Goal: Task Accomplishment & Management: Manage account settings

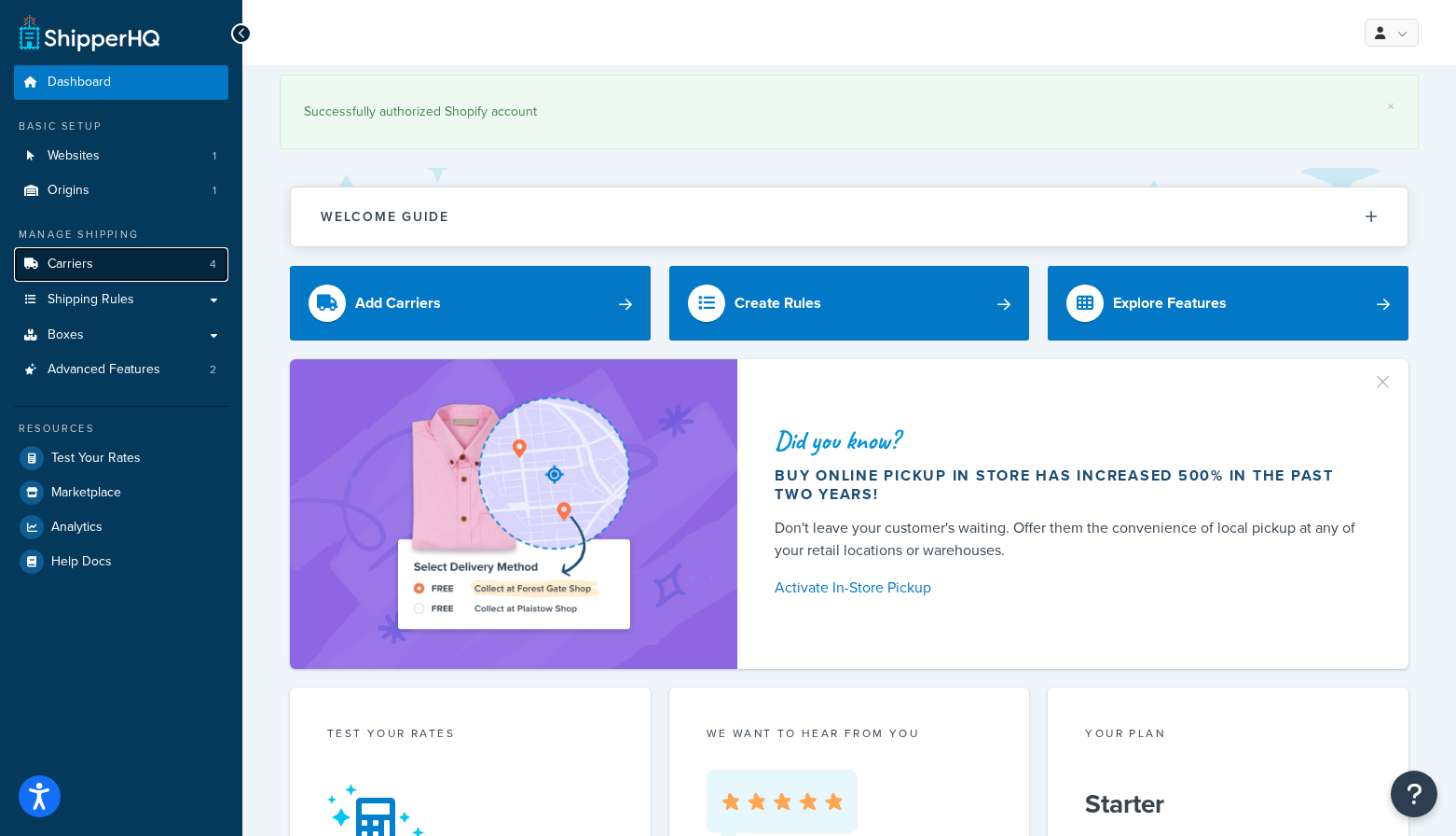
click at [145, 274] on link "Carriers 4" at bounding box center [121, 264] width 215 height 35
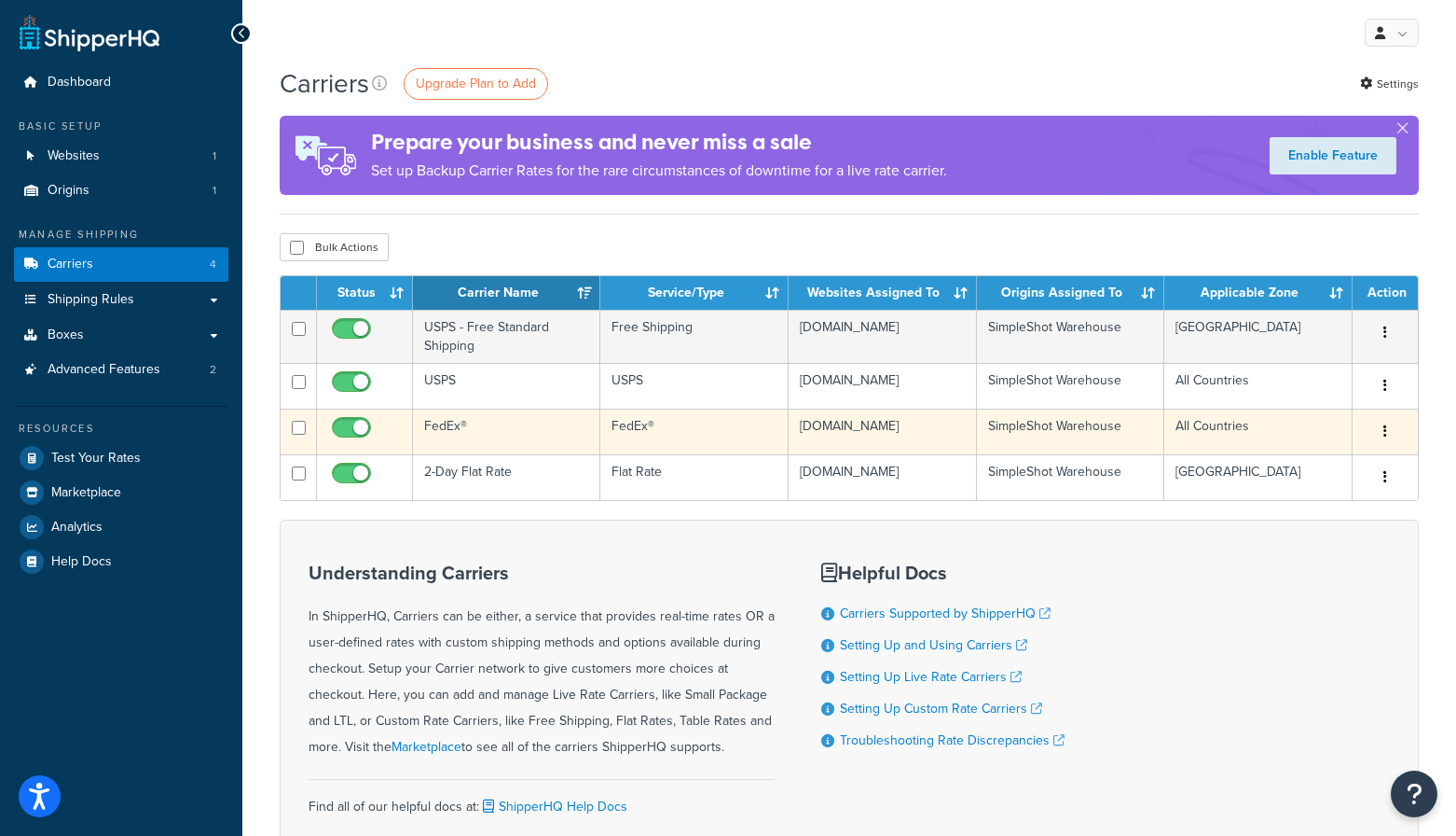
click at [1386, 433] on icon "button" at bounding box center [1386, 430] width 4 height 13
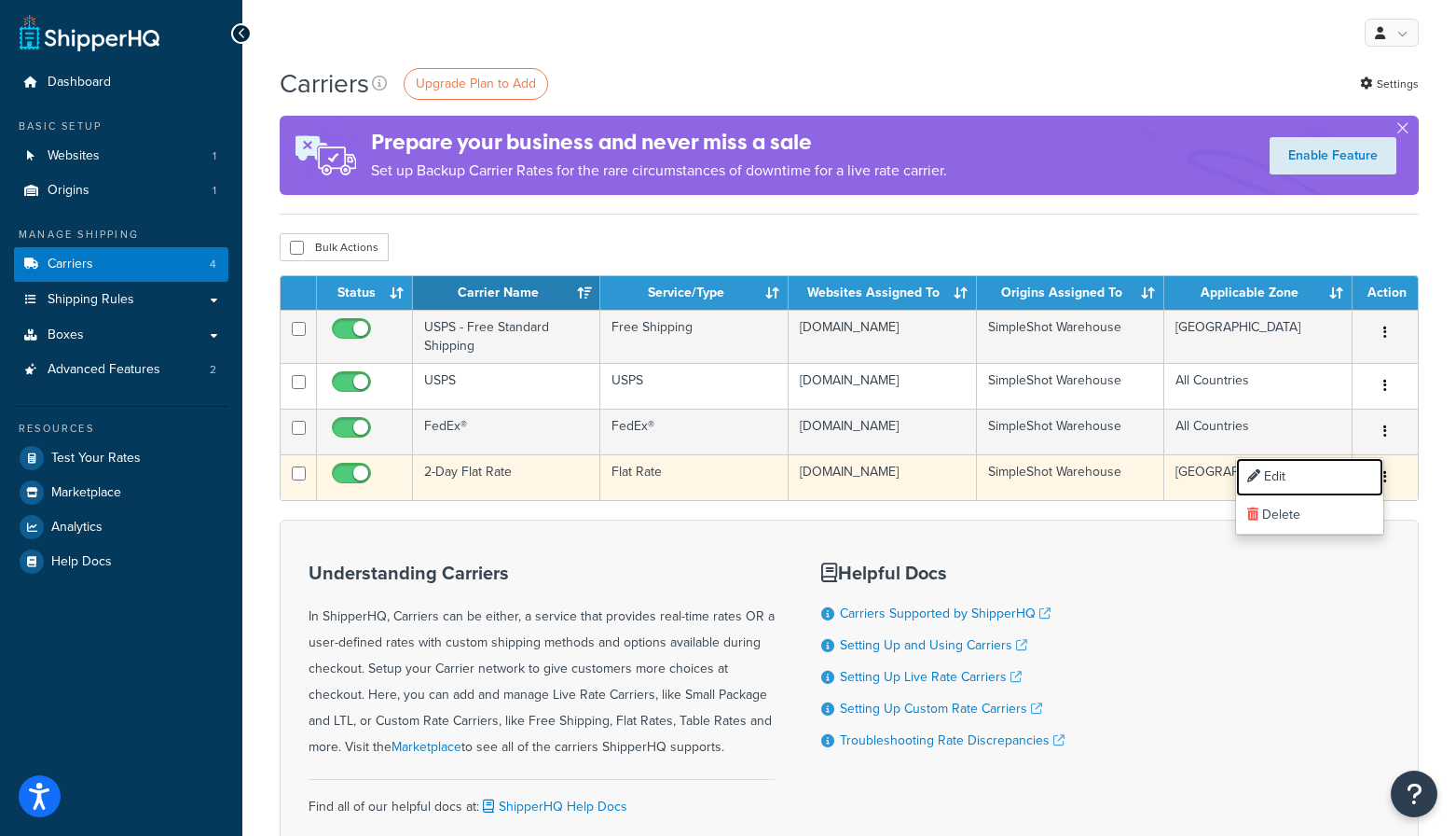
click at [1310, 470] on link "Edit" at bounding box center [1310, 476] width 148 height 38
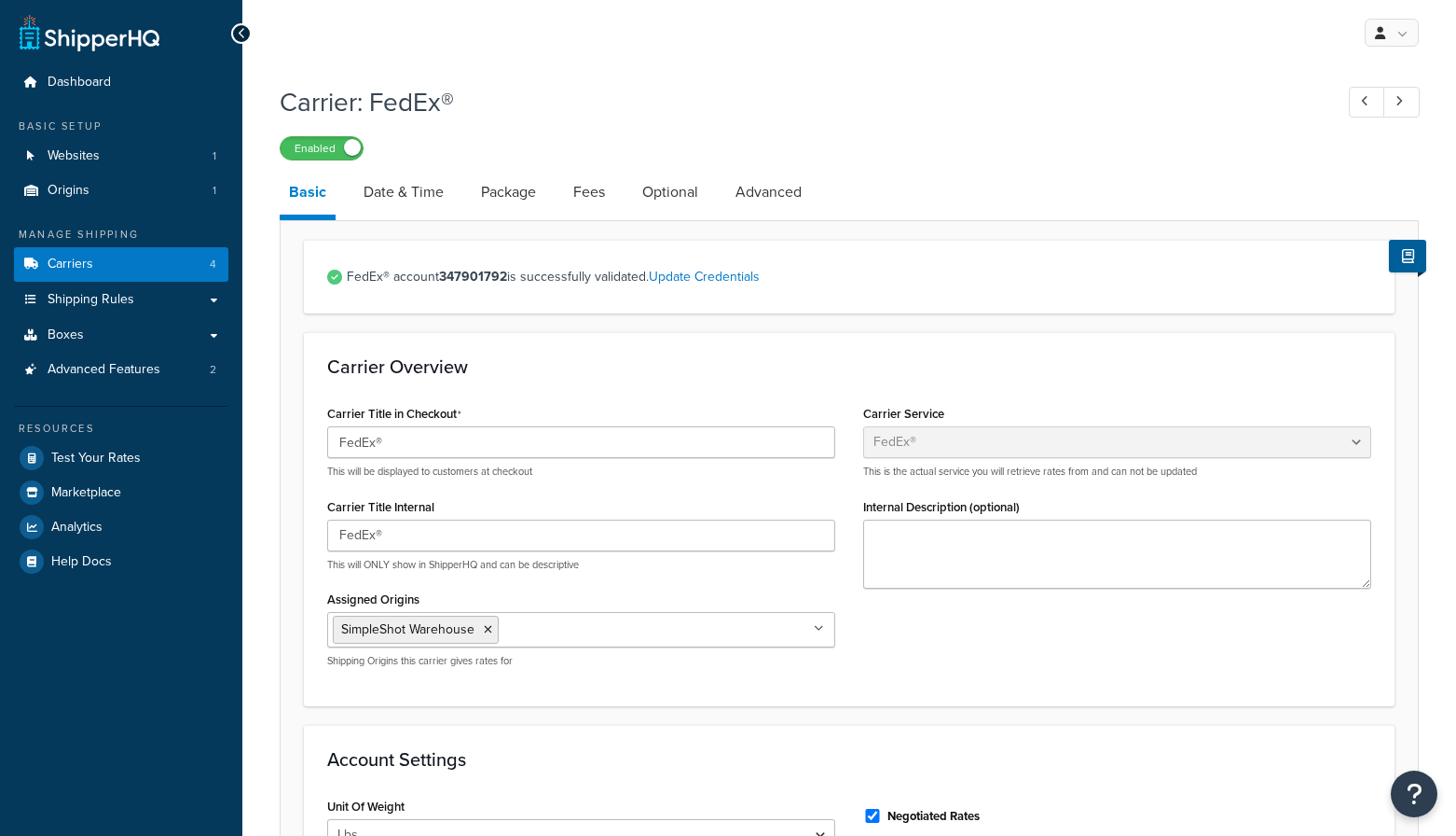
select select "fedEx"
select select "REGULAR_PICKUP"
select select "FEDEX_PAK"
click at [502, 195] on link "Package" at bounding box center [508, 192] width 74 height 45
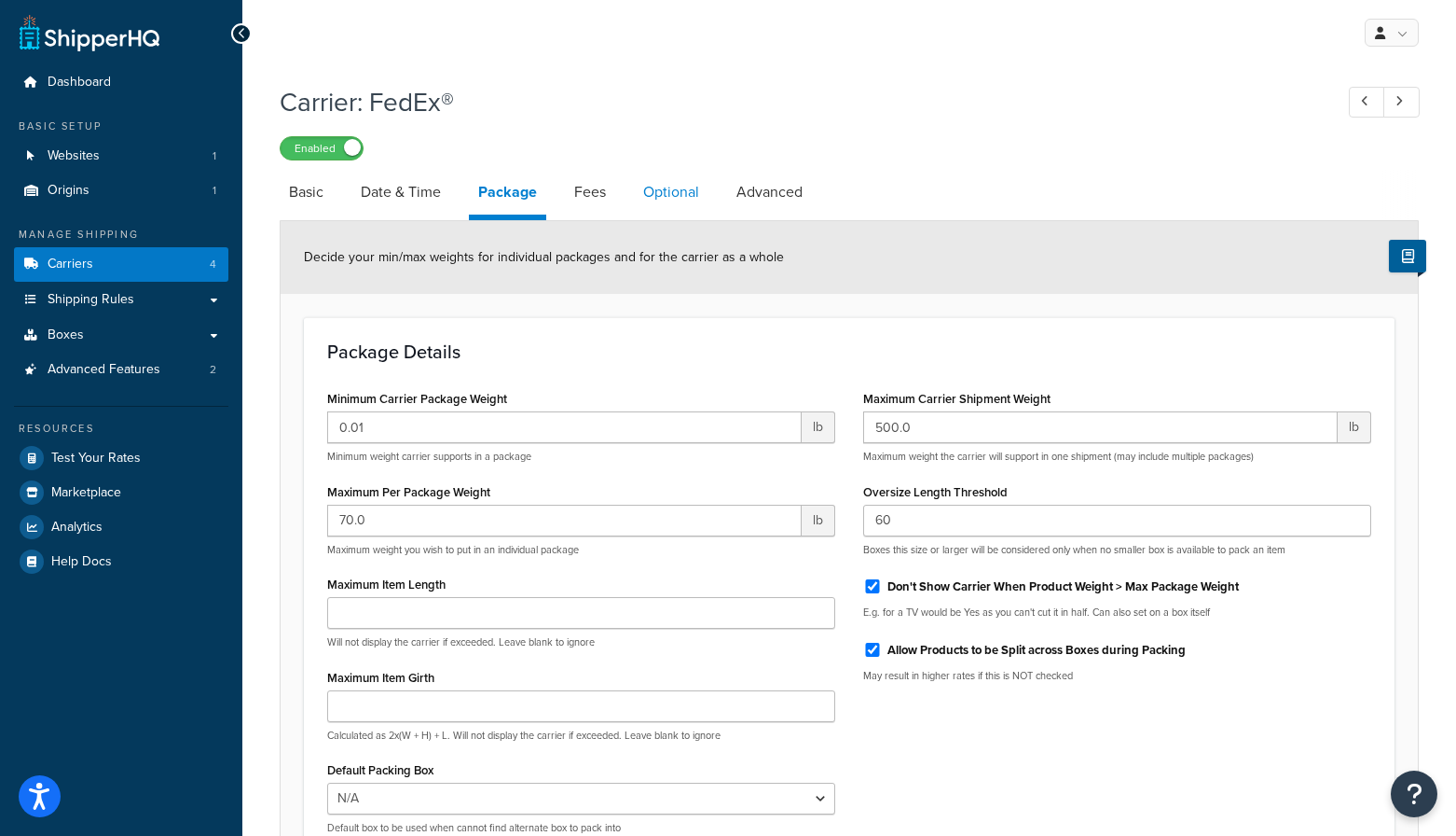
click at [664, 197] on link "Optional" at bounding box center [671, 192] width 75 height 45
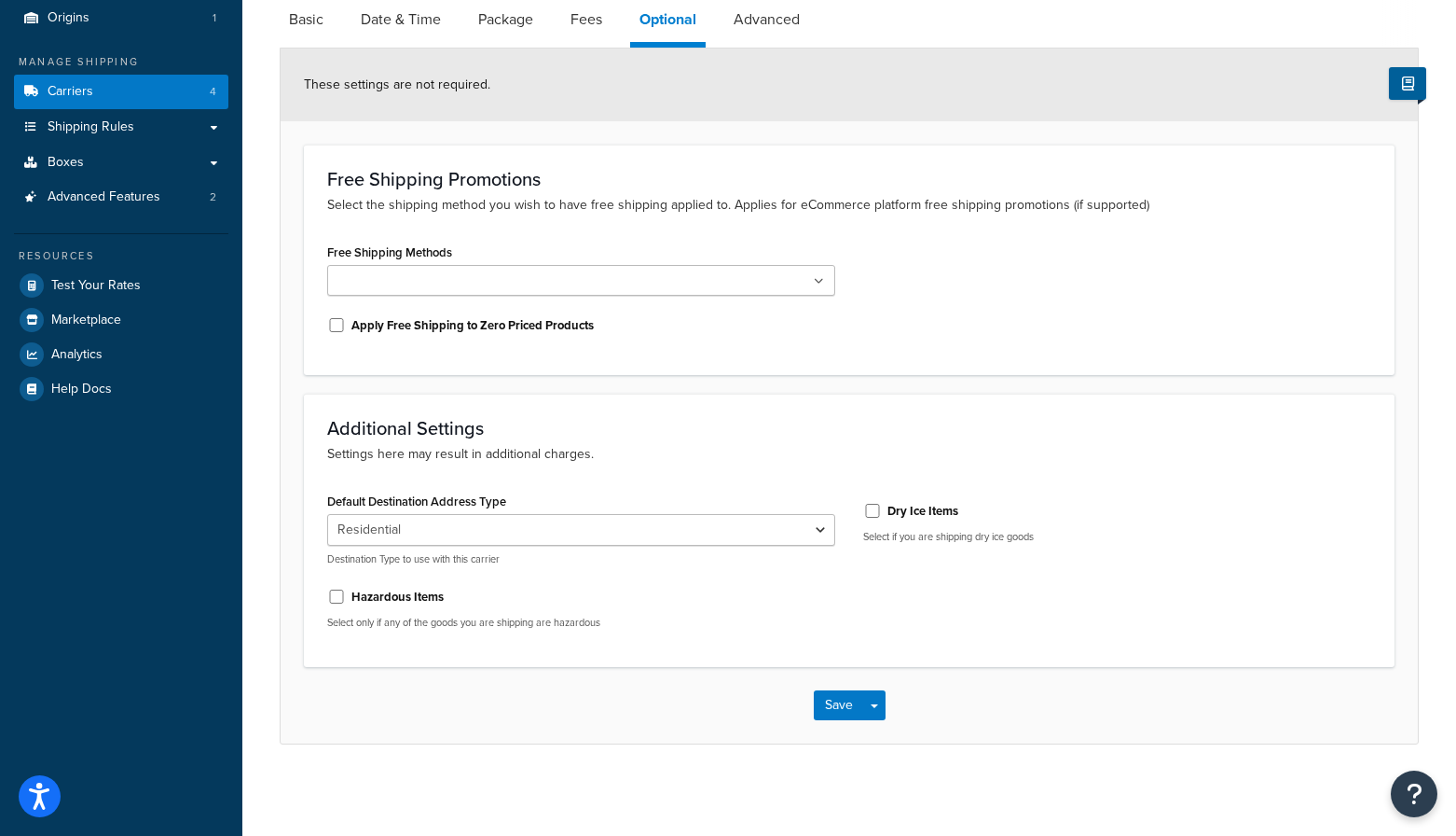
scroll to position [175, 0]
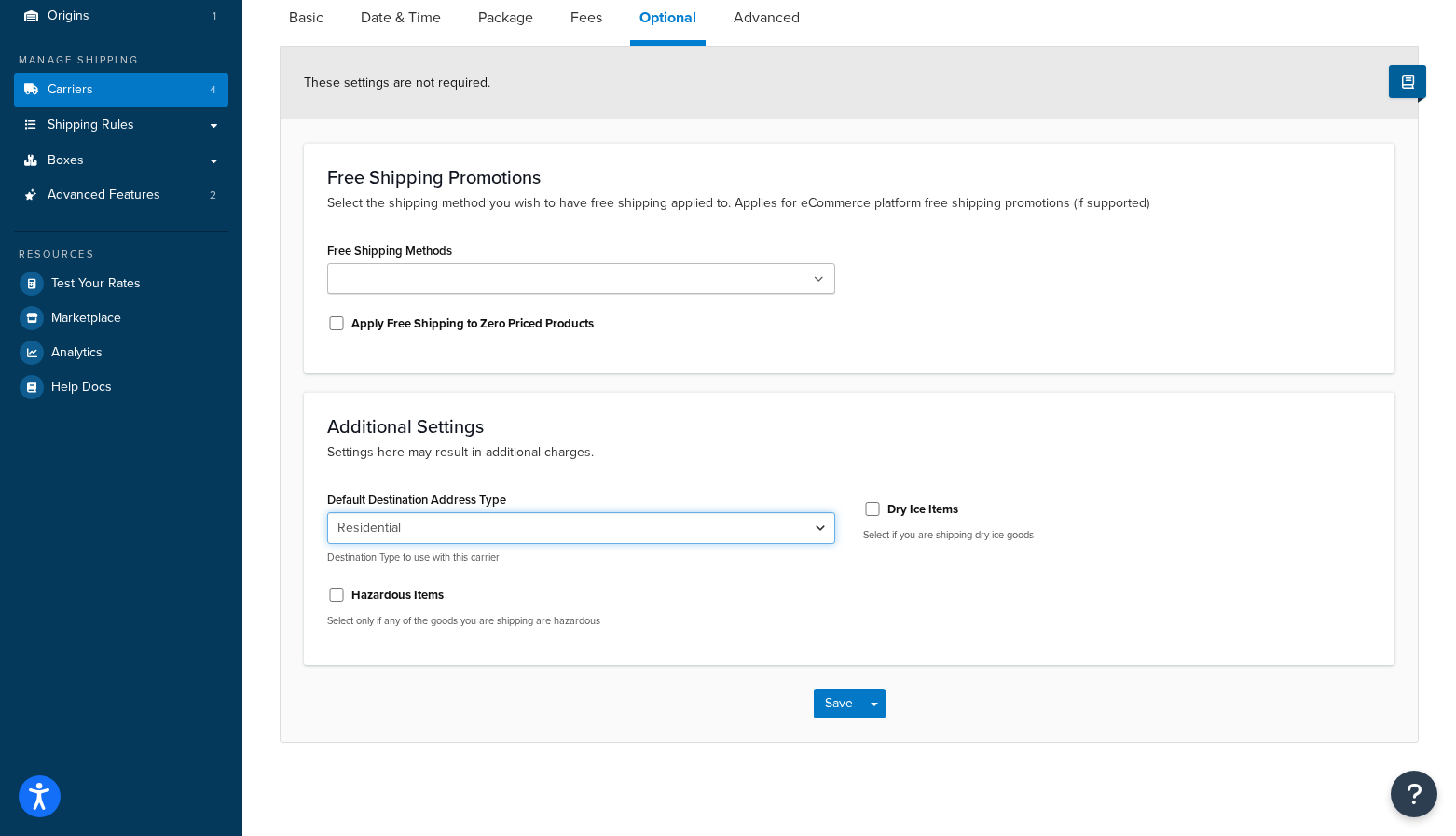
click at [583, 529] on select "Residential Business" at bounding box center [581, 528] width 508 height 32
